Goal: Task Accomplishment & Management: Manage account settings

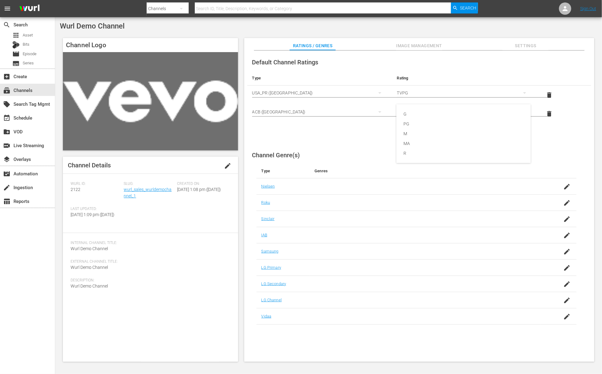
click at [342, 133] on div "G PG M MA R" at bounding box center [301, 187] width 602 height 374
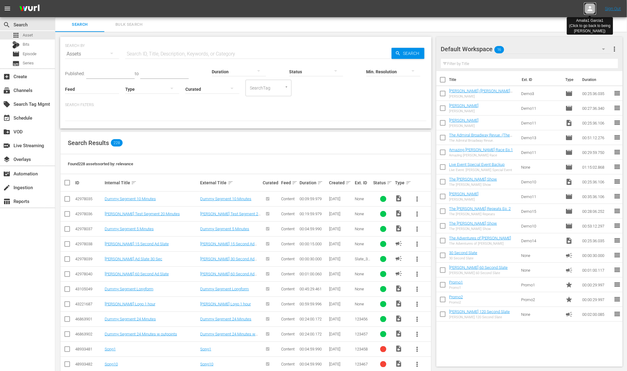
click at [588, 8] on icon at bounding box center [589, 8] width 7 height 7
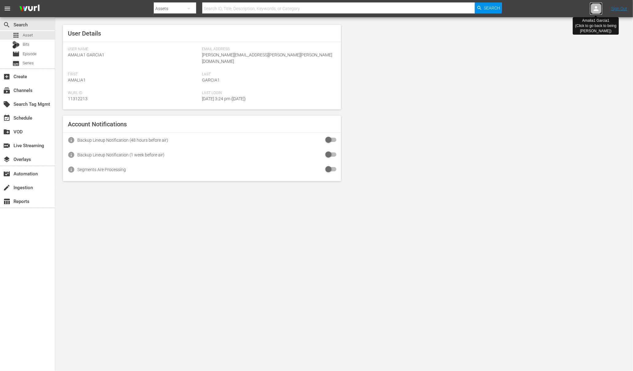
click at [597, 11] on icon at bounding box center [595, 8] width 7 height 7
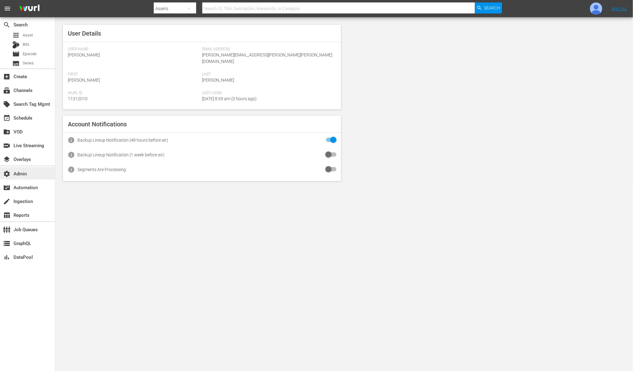
click at [15, 170] on div "settings Admin" at bounding box center [17, 173] width 34 height 6
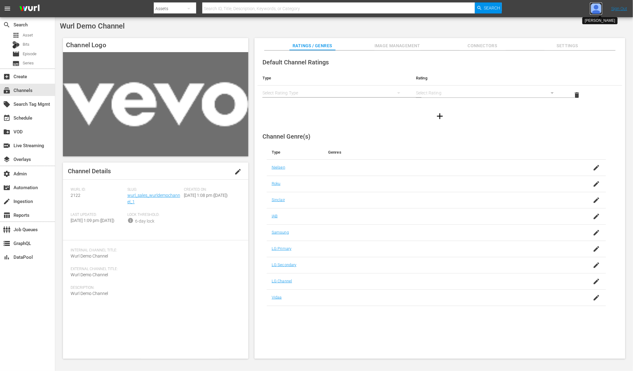
click at [592, 10] on img at bounding box center [596, 8] width 12 height 12
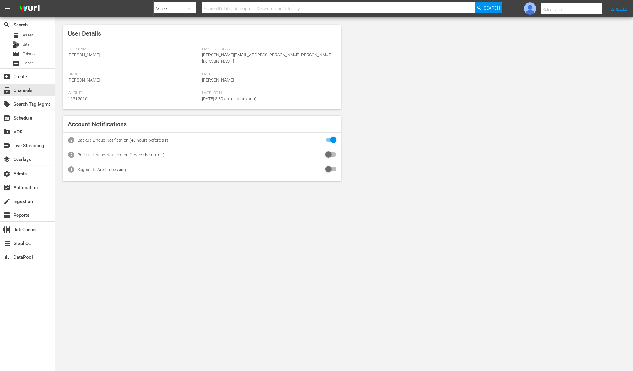
click at [589, 10] on input "text" at bounding box center [580, 9] width 79 height 15
click at [590, 42] on div "Amalia1 Garcia1 <amalia.garcia+testing1@wurl.com>" at bounding box center [561, 41] width 96 height 15
type input "Amalia1 Garcia1 (11312213)"
